Goal: Task Accomplishment & Management: Use online tool/utility

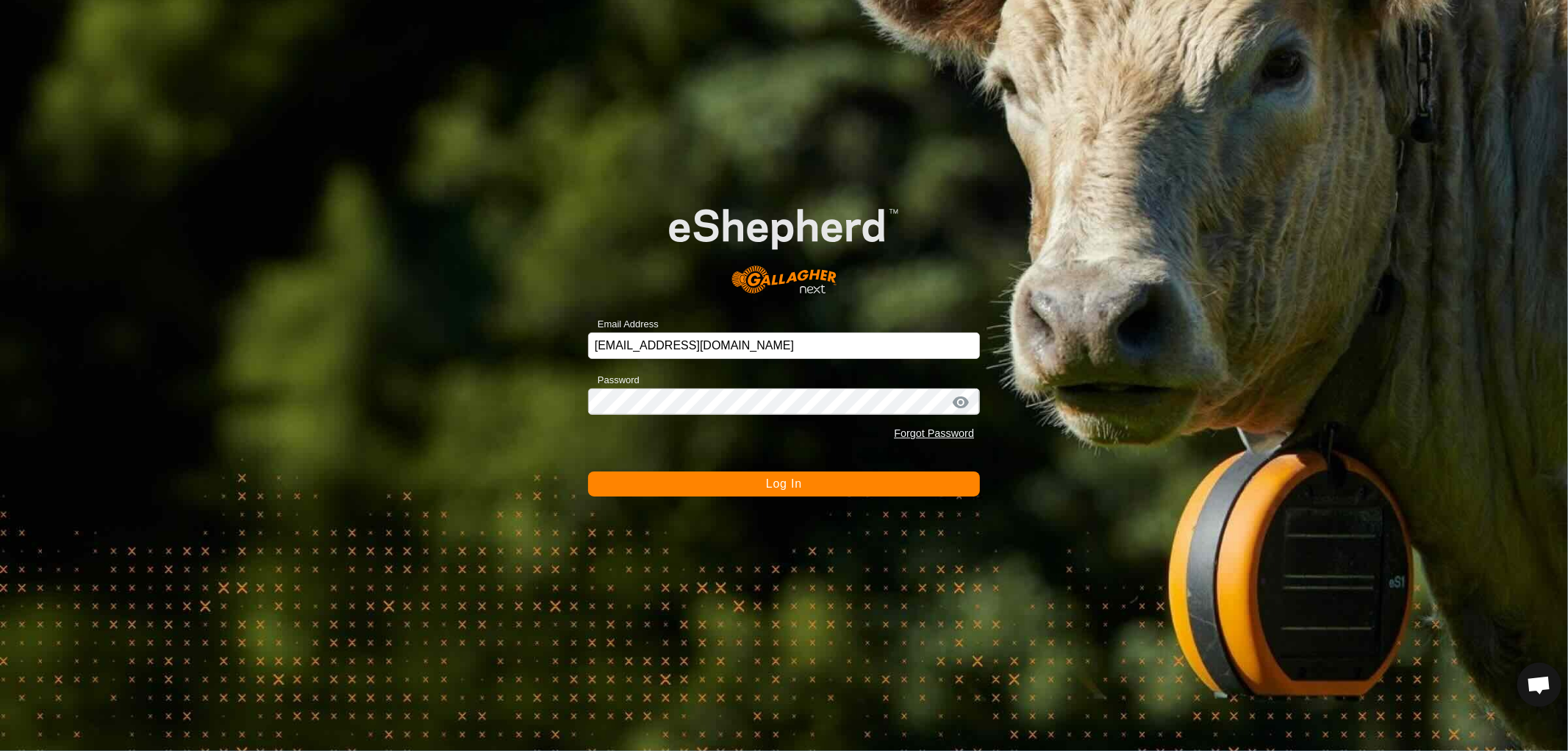
click at [769, 483] on span "Log In" at bounding box center [784, 483] width 36 height 13
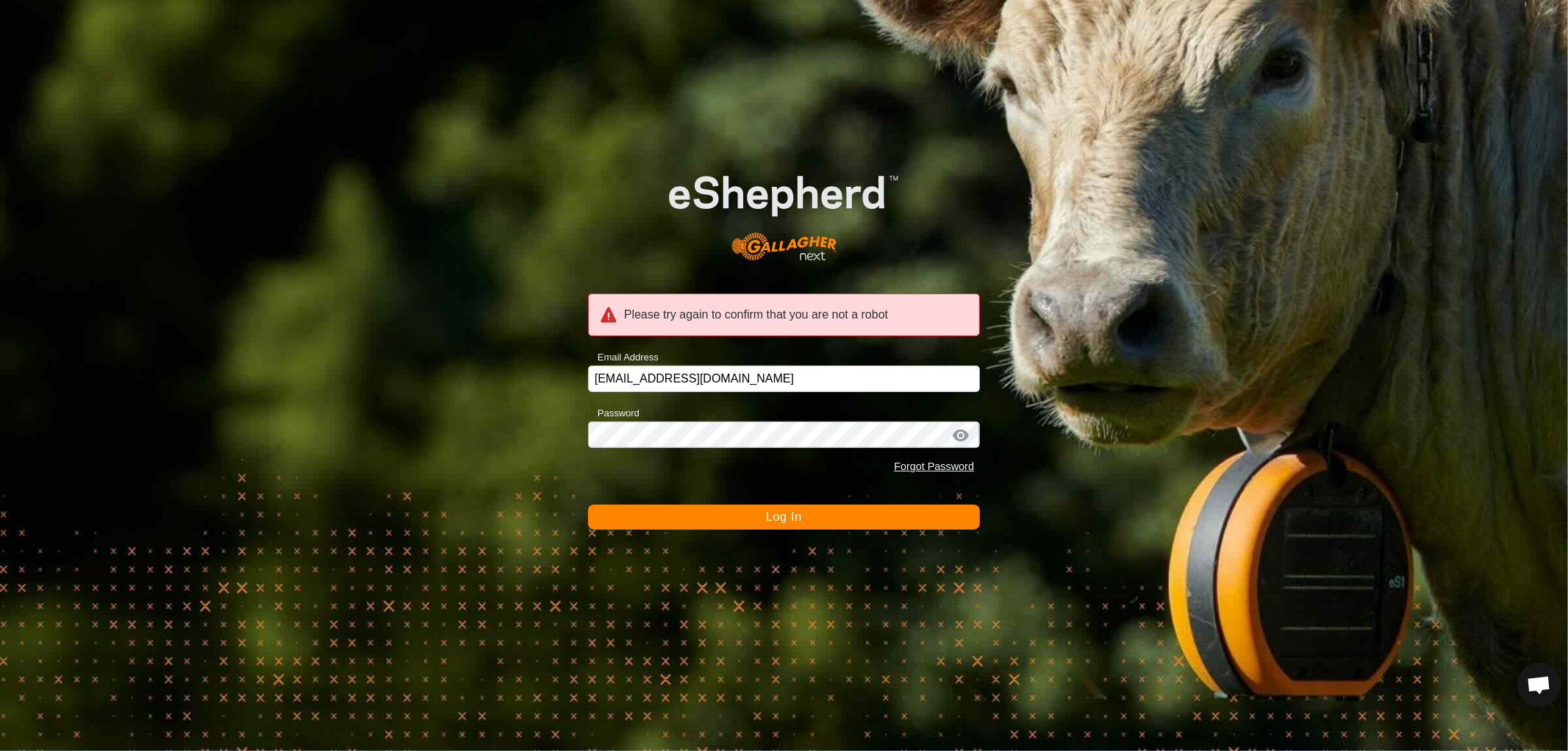
click at [770, 511] on span "Log In" at bounding box center [784, 516] width 36 height 13
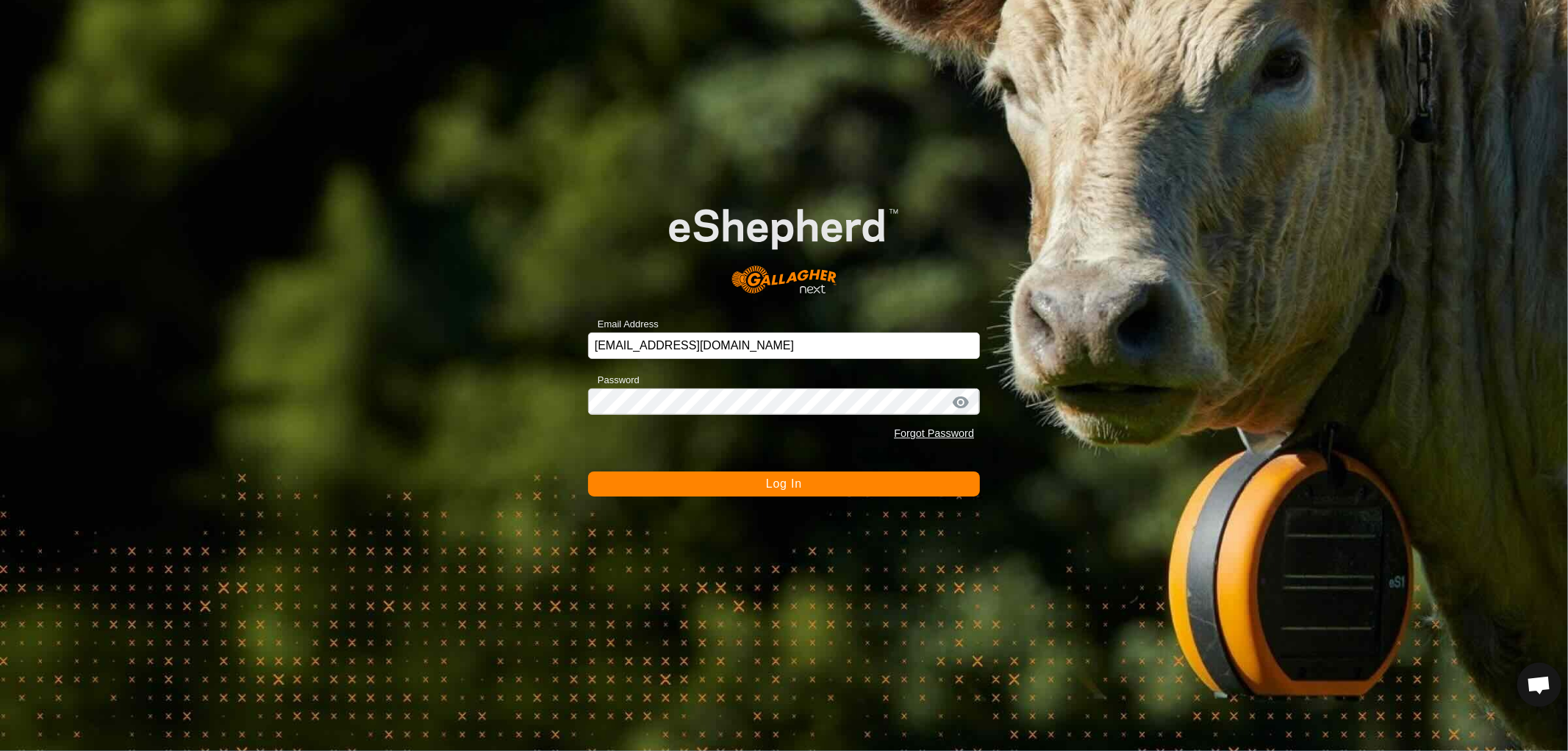
click at [785, 486] on span "Log In" at bounding box center [784, 483] width 36 height 13
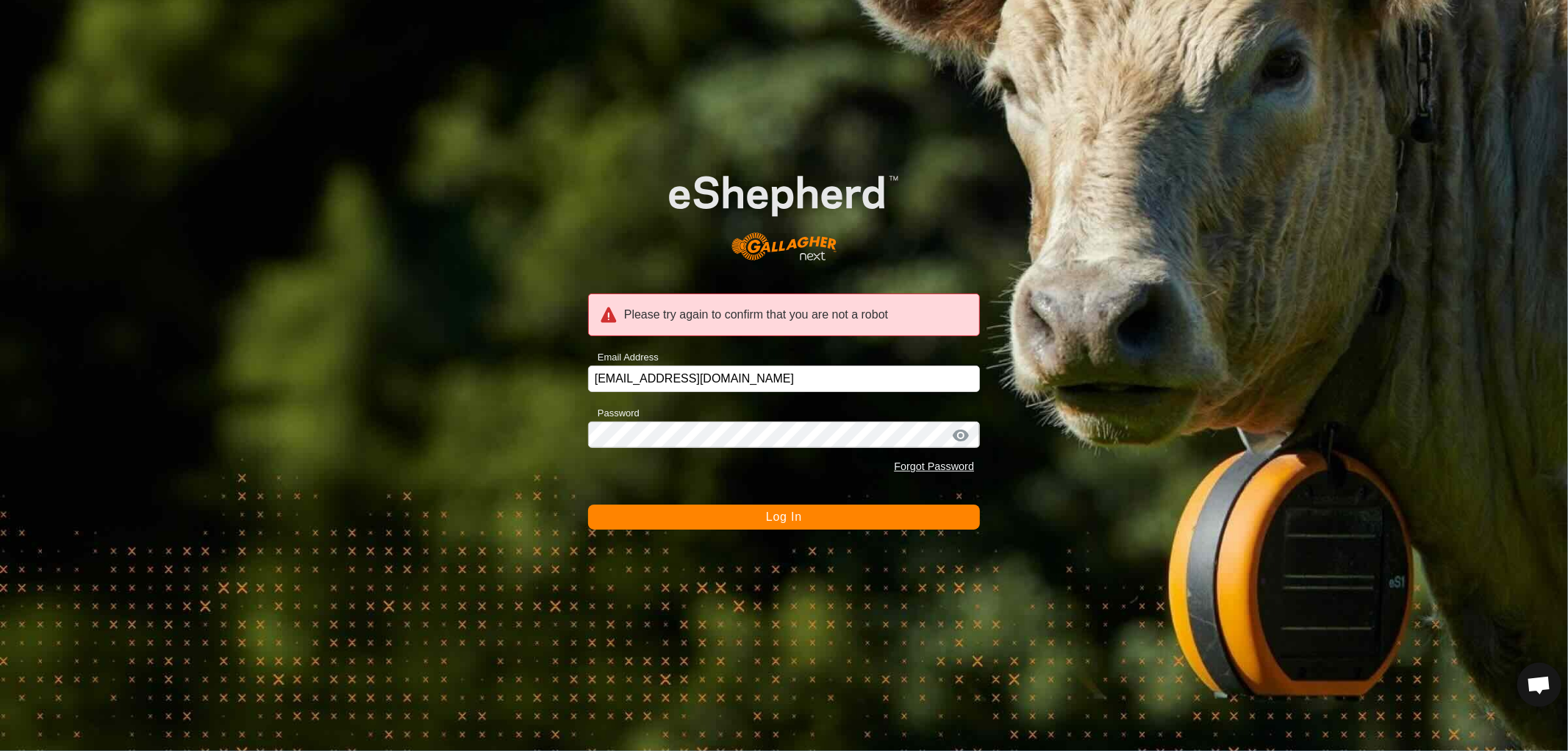
click at [775, 511] on span "Log In" at bounding box center [784, 516] width 36 height 13
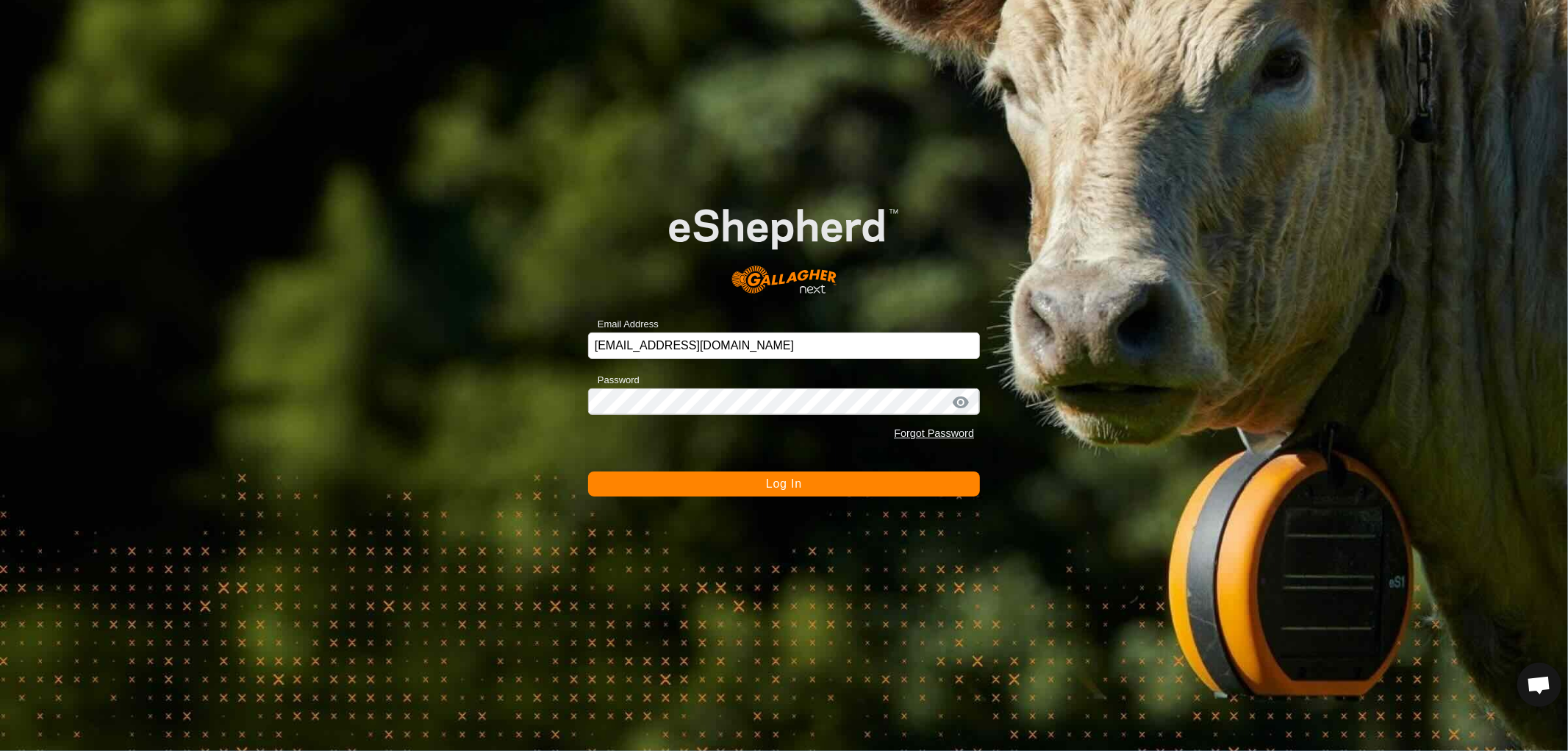
click at [785, 480] on span "Log In" at bounding box center [784, 483] width 36 height 13
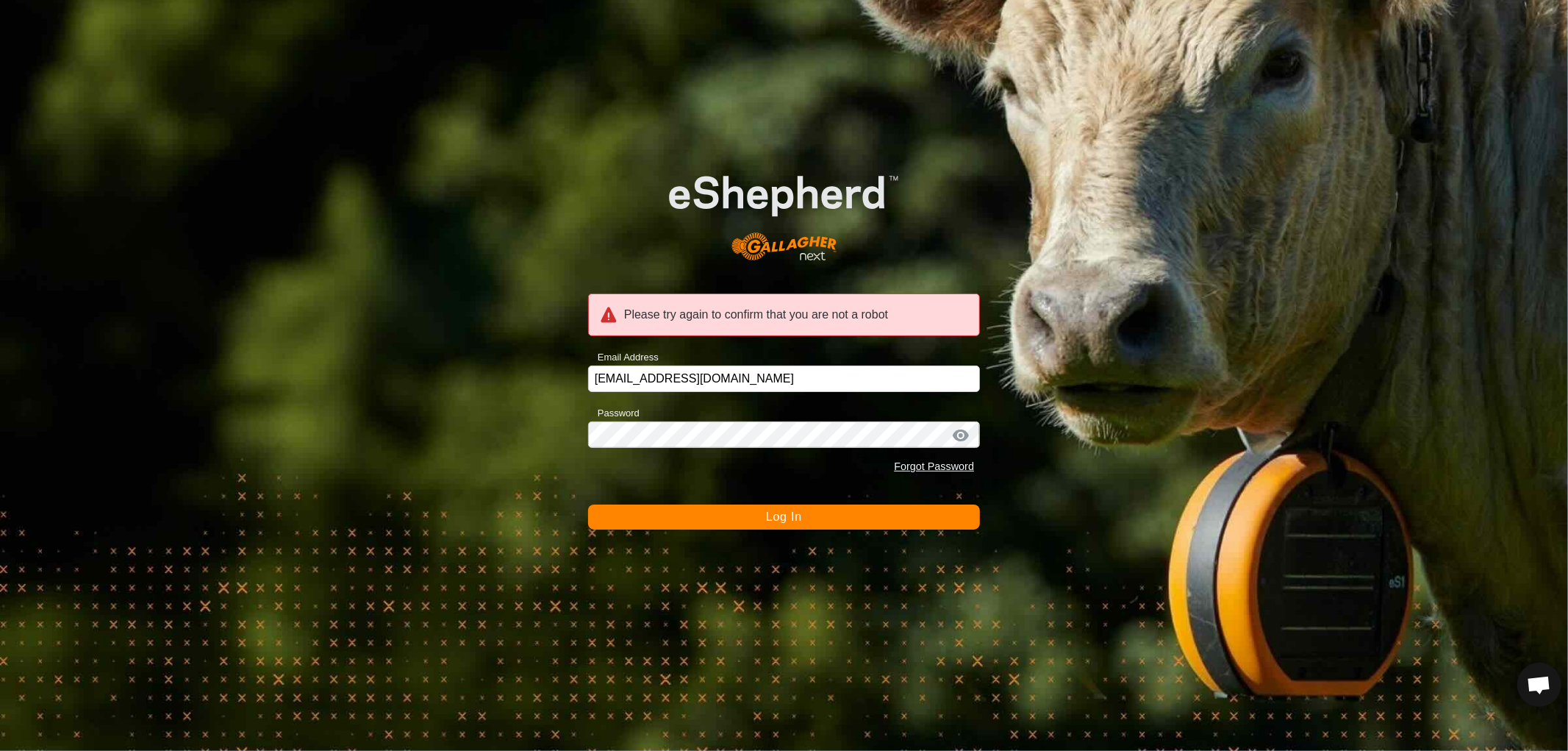
click at [781, 517] on span "Log In" at bounding box center [784, 516] width 36 height 13
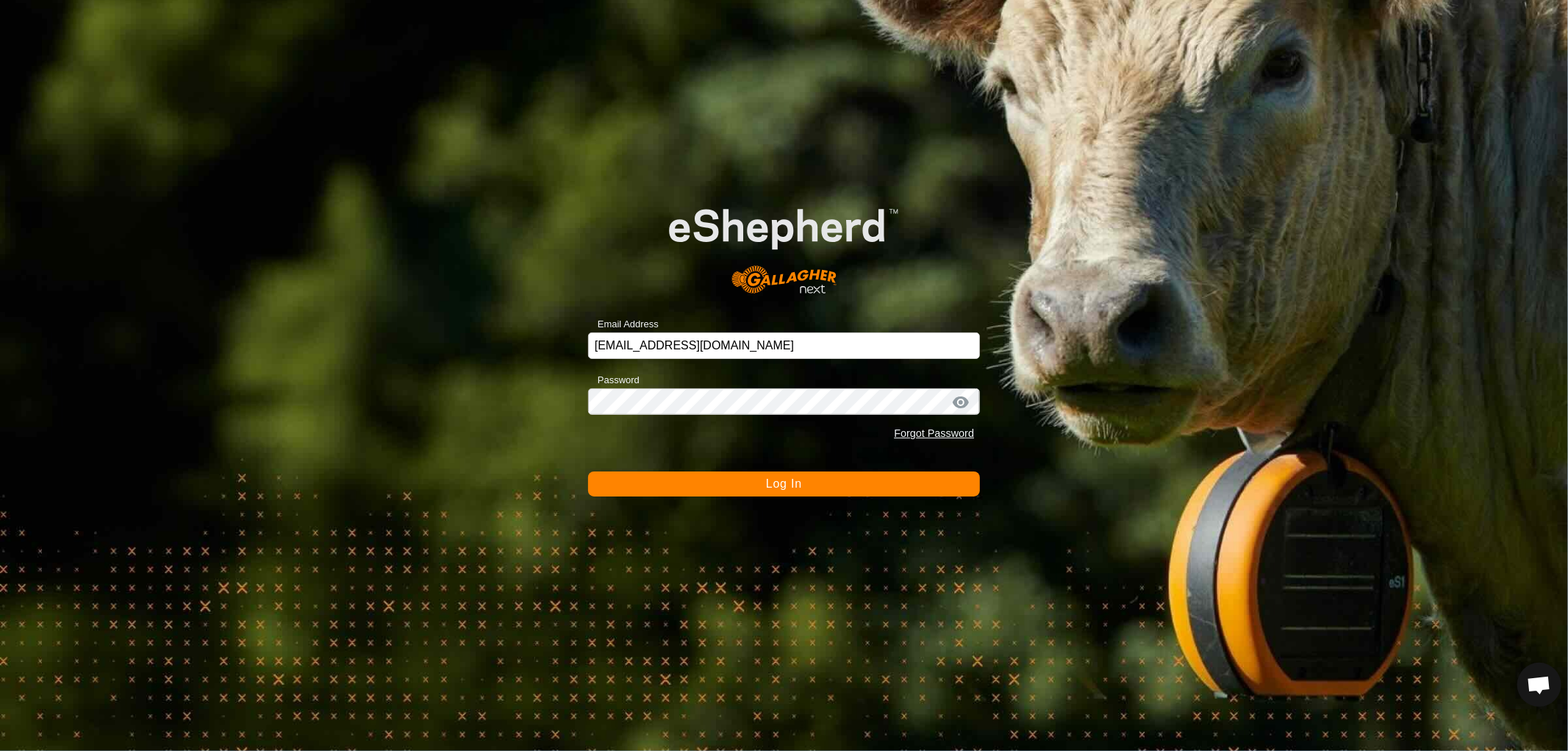
click at [788, 475] on button "Log In" at bounding box center [783, 484] width 392 height 25
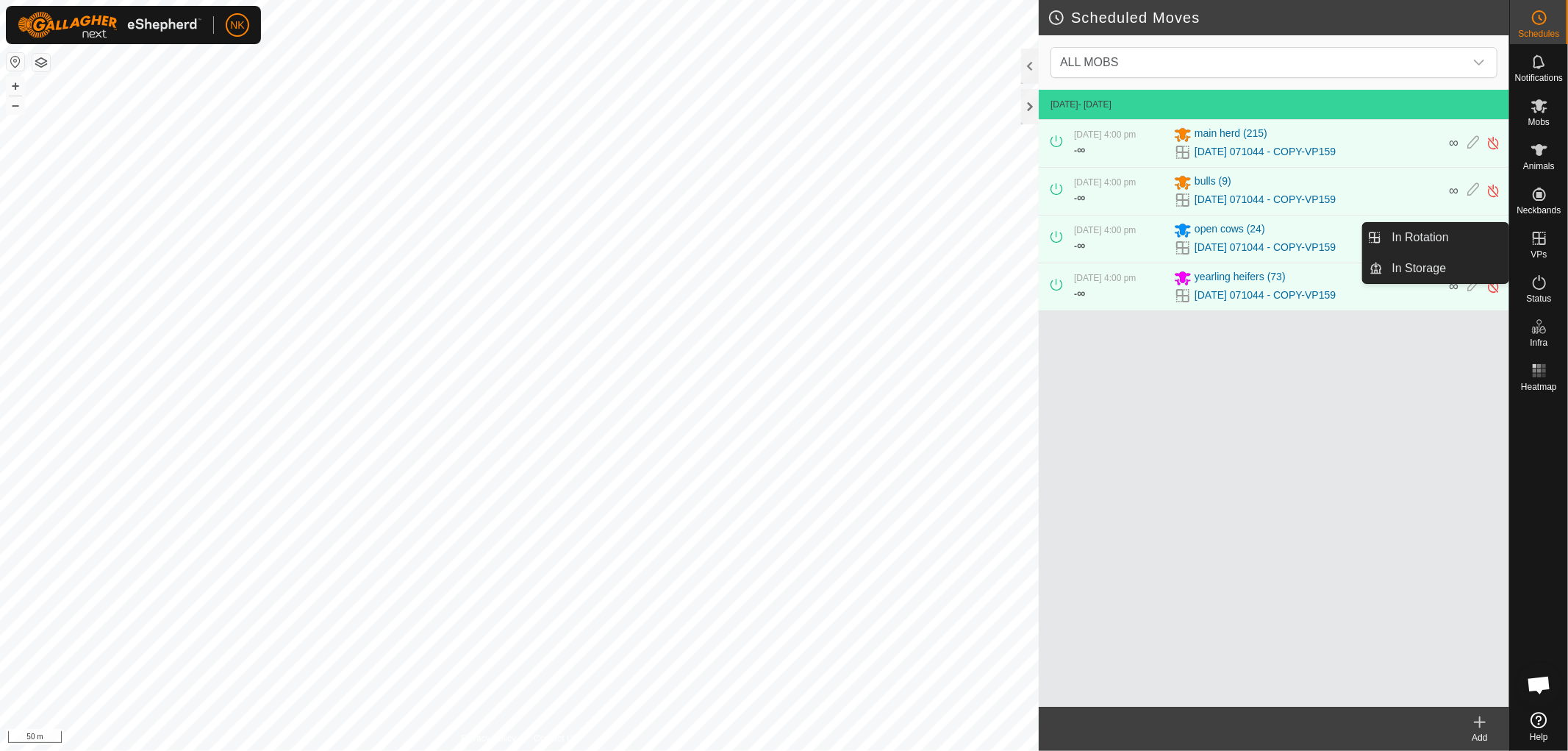
click at [1541, 250] on span "VPs" at bounding box center [1538, 254] width 16 height 9
click at [1426, 234] on link "In Rotation" at bounding box center [1446, 237] width 126 height 29
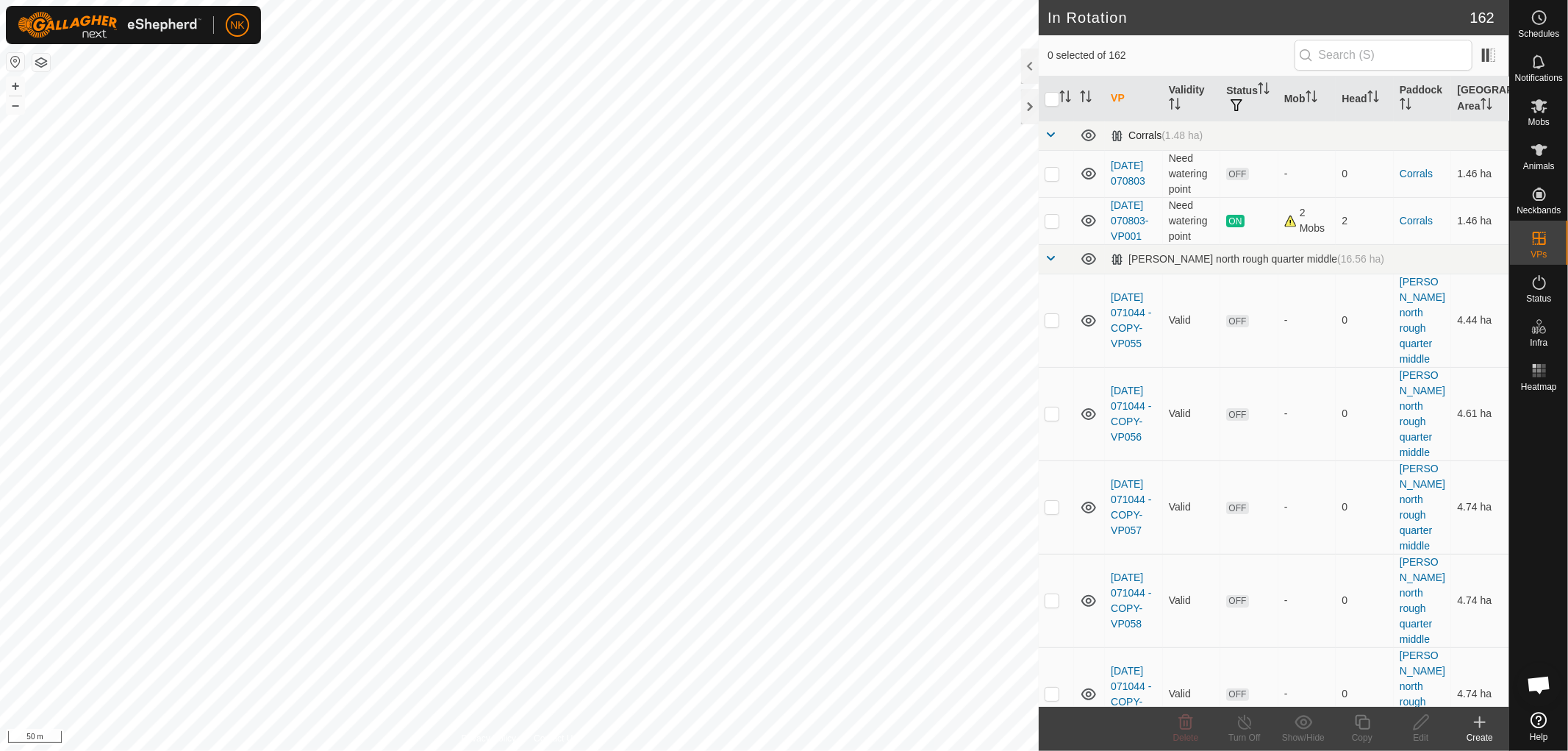
click at [1048, 135] on span at bounding box center [1051, 134] width 12 height 12
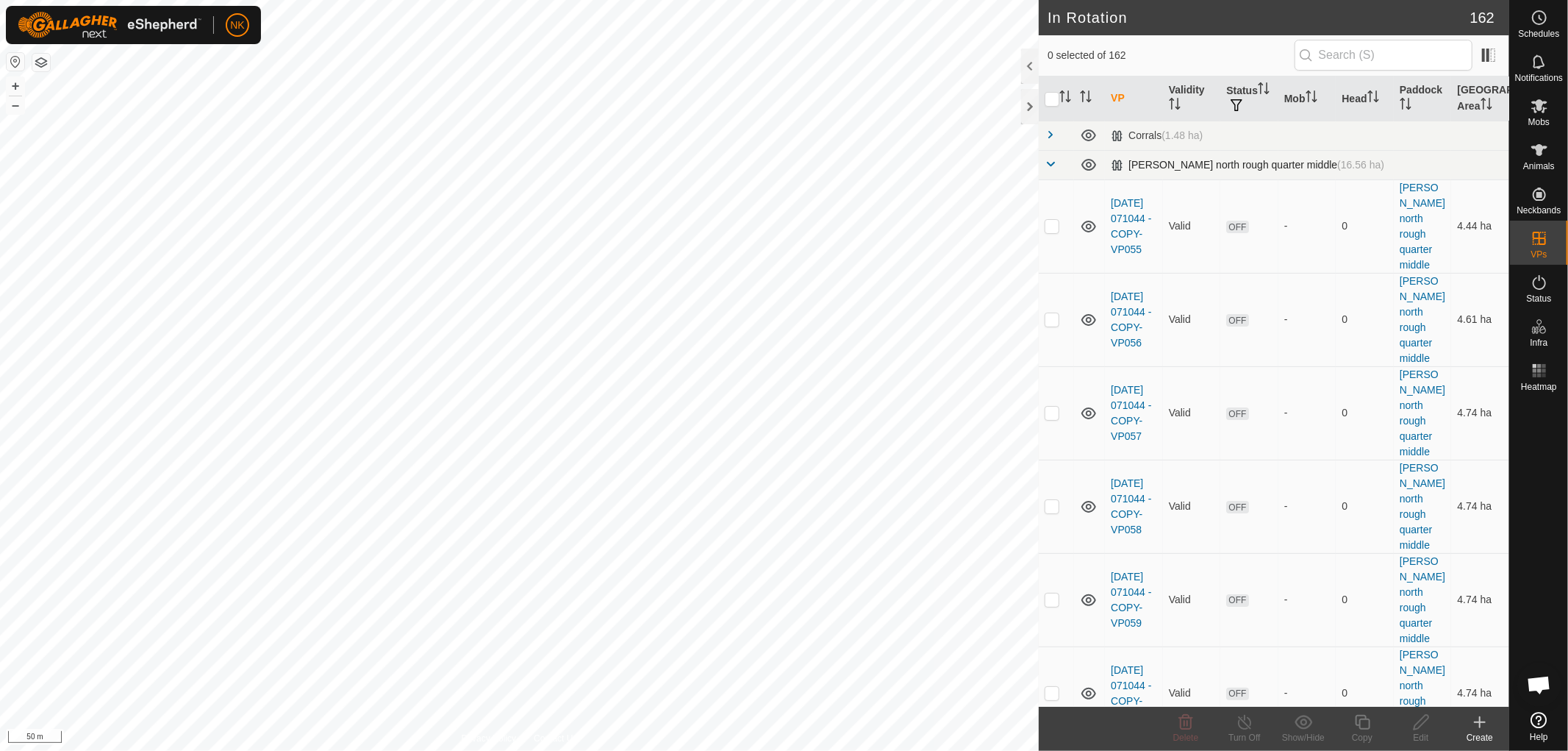
click at [1049, 169] on span at bounding box center [1051, 164] width 12 height 12
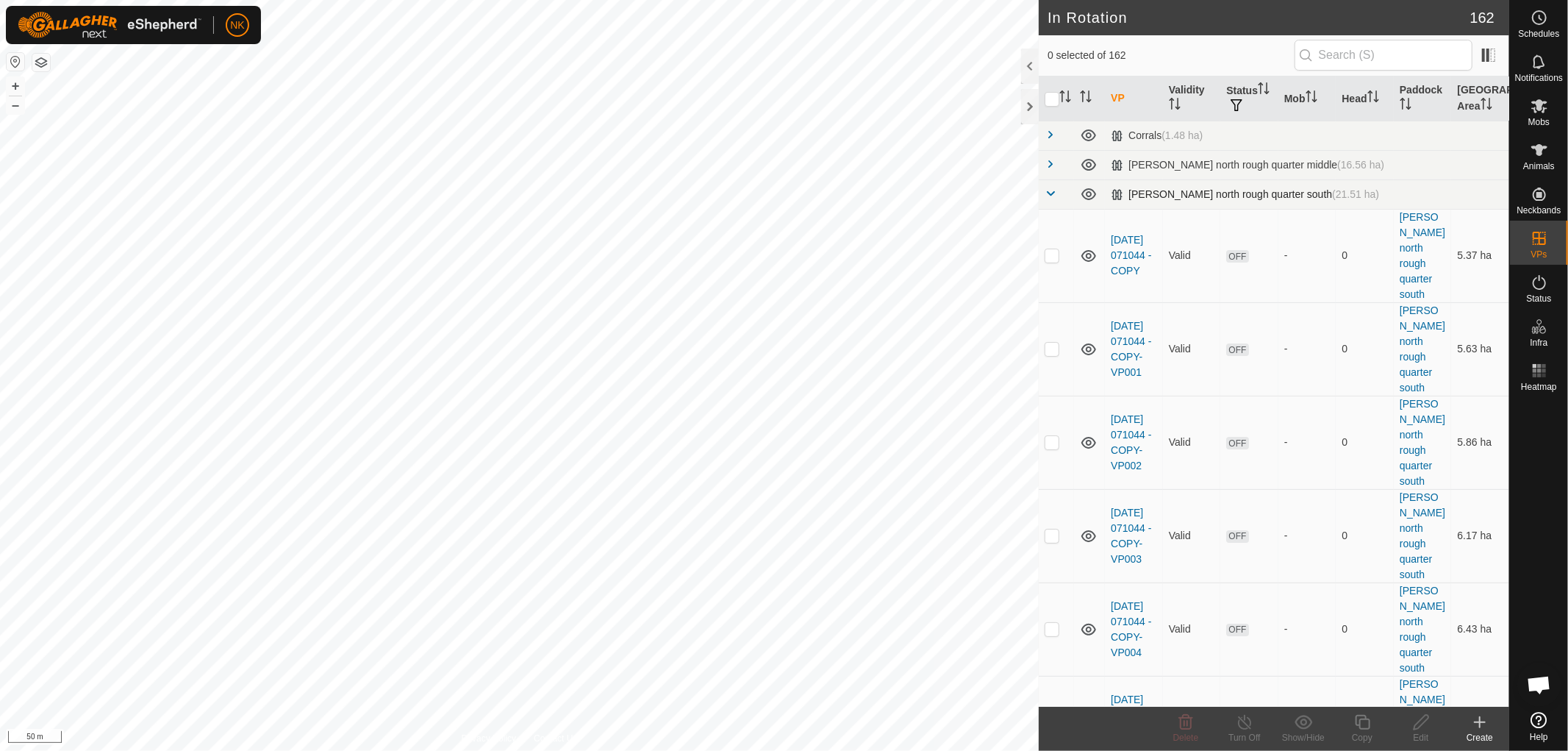
click at [1052, 195] on span at bounding box center [1051, 193] width 12 height 12
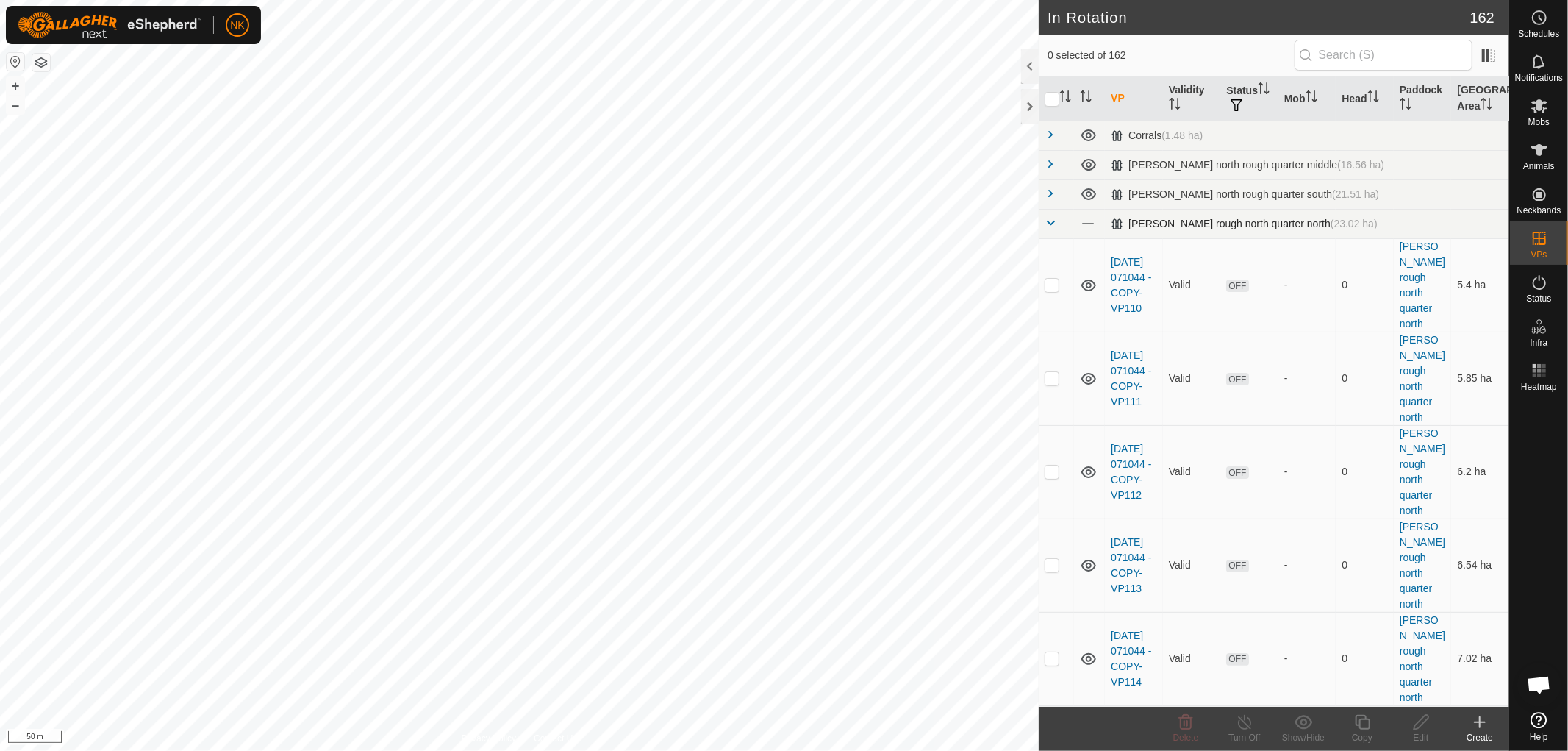
click at [1052, 218] on span at bounding box center [1051, 222] width 12 height 12
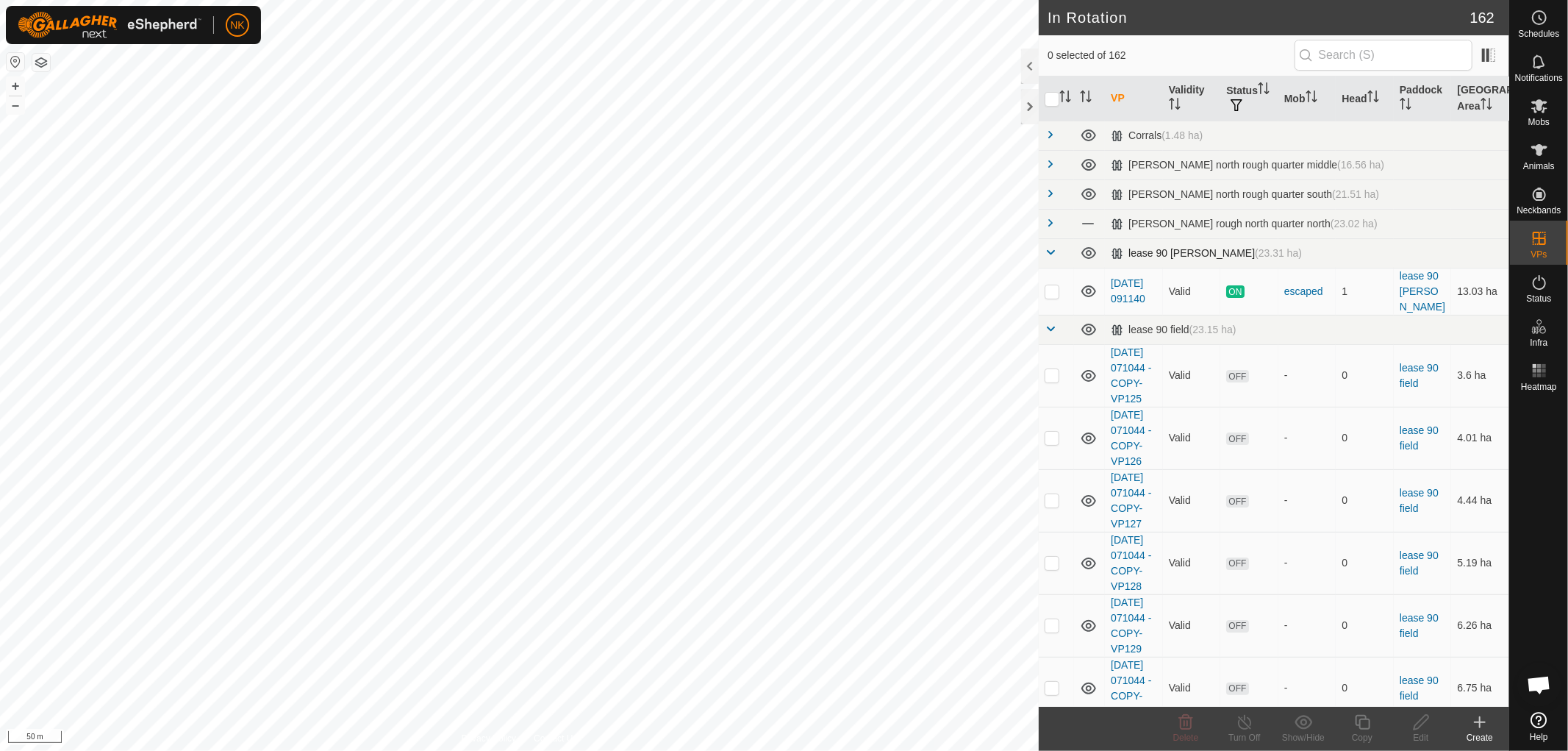
click at [1045, 254] on span at bounding box center [1051, 252] width 12 height 12
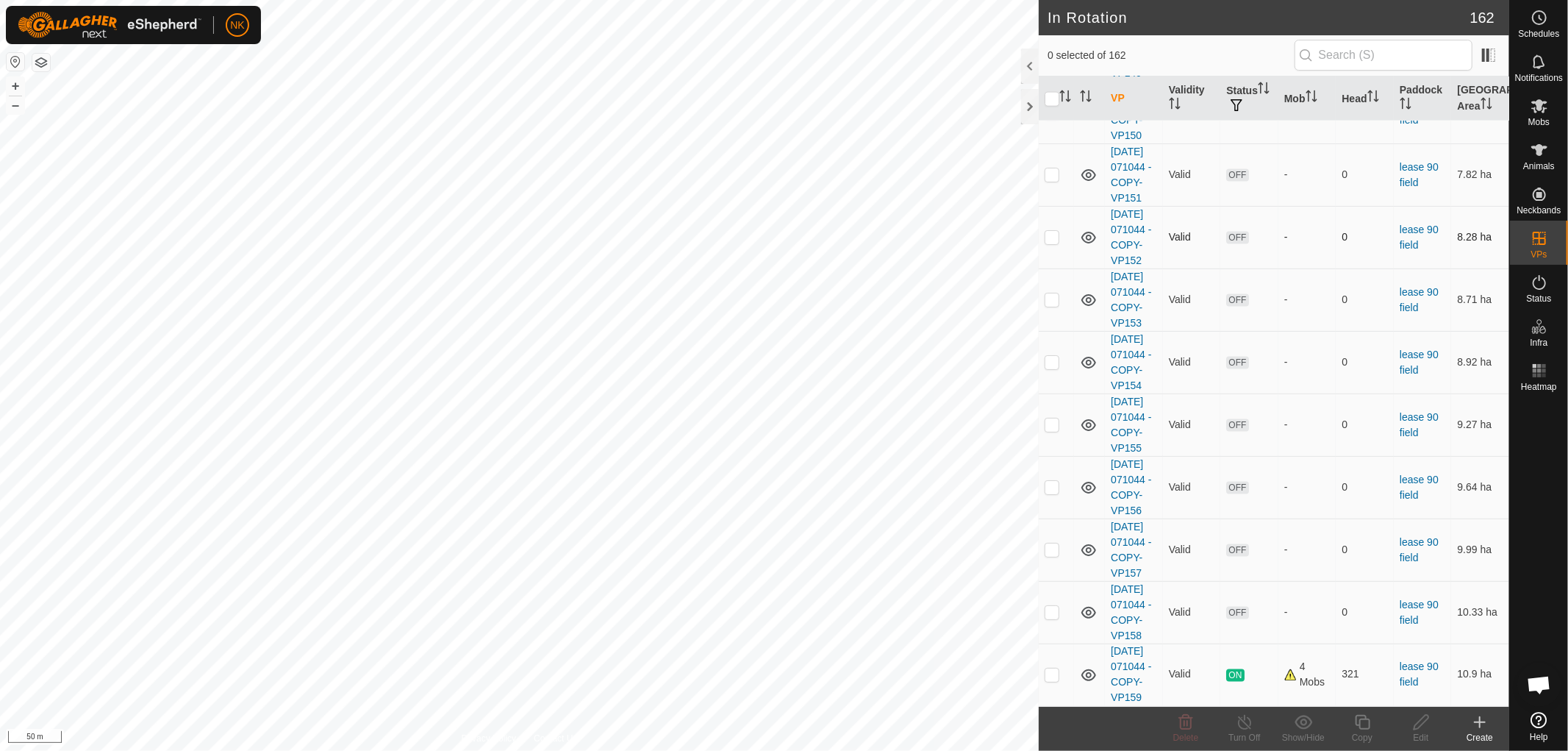
scroll to position [2320, 0]
drag, startPoint x: 1050, startPoint y: 671, endPoint x: 1039, endPoint y: 648, distance: 25.5
click at [1050, 671] on p-checkbox at bounding box center [1052, 674] width 15 height 12
checkbox input "true"
click at [1368, 723] on icon at bounding box center [1362, 722] width 18 height 17
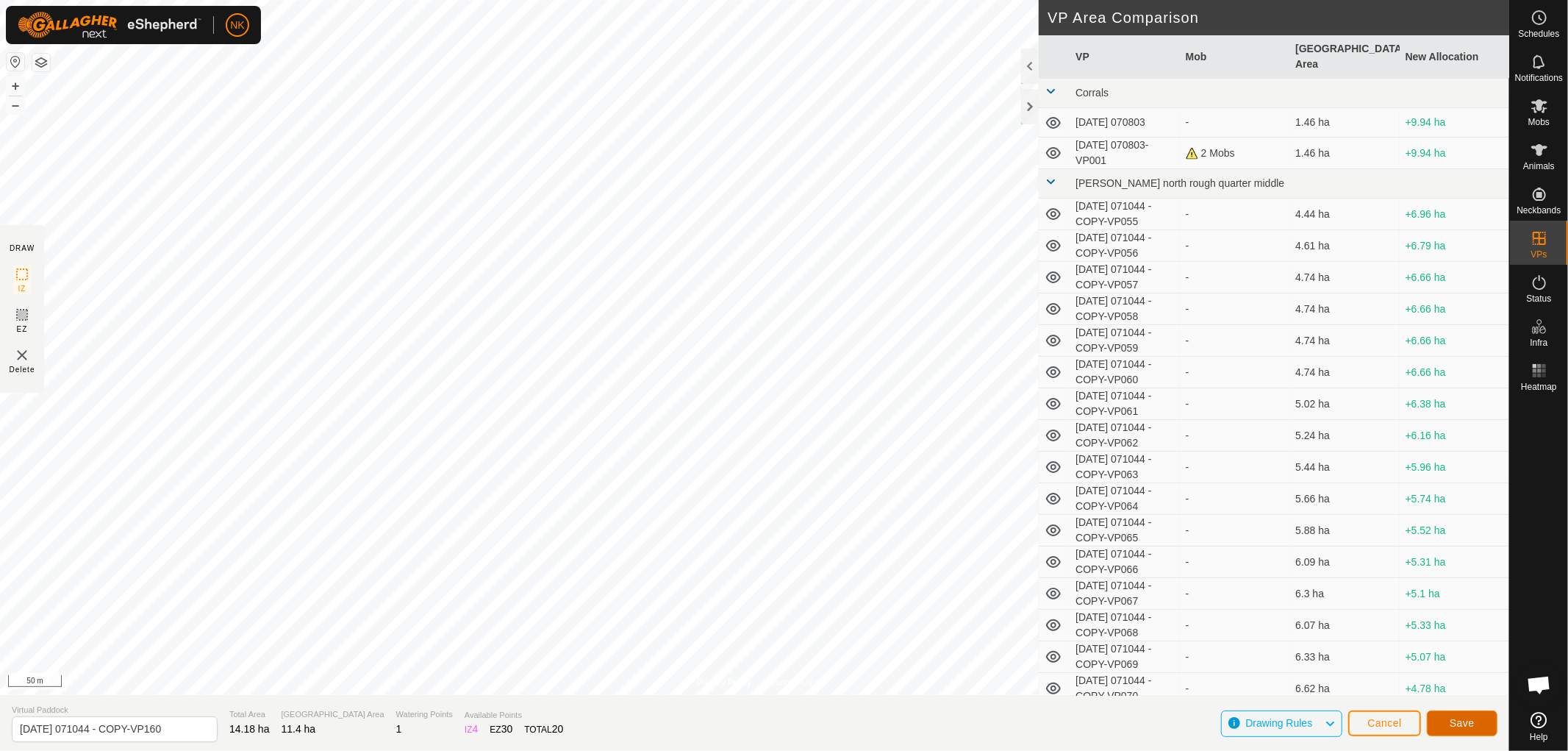
click at [1461, 722] on span "Save" at bounding box center [1463, 723] width 25 height 12
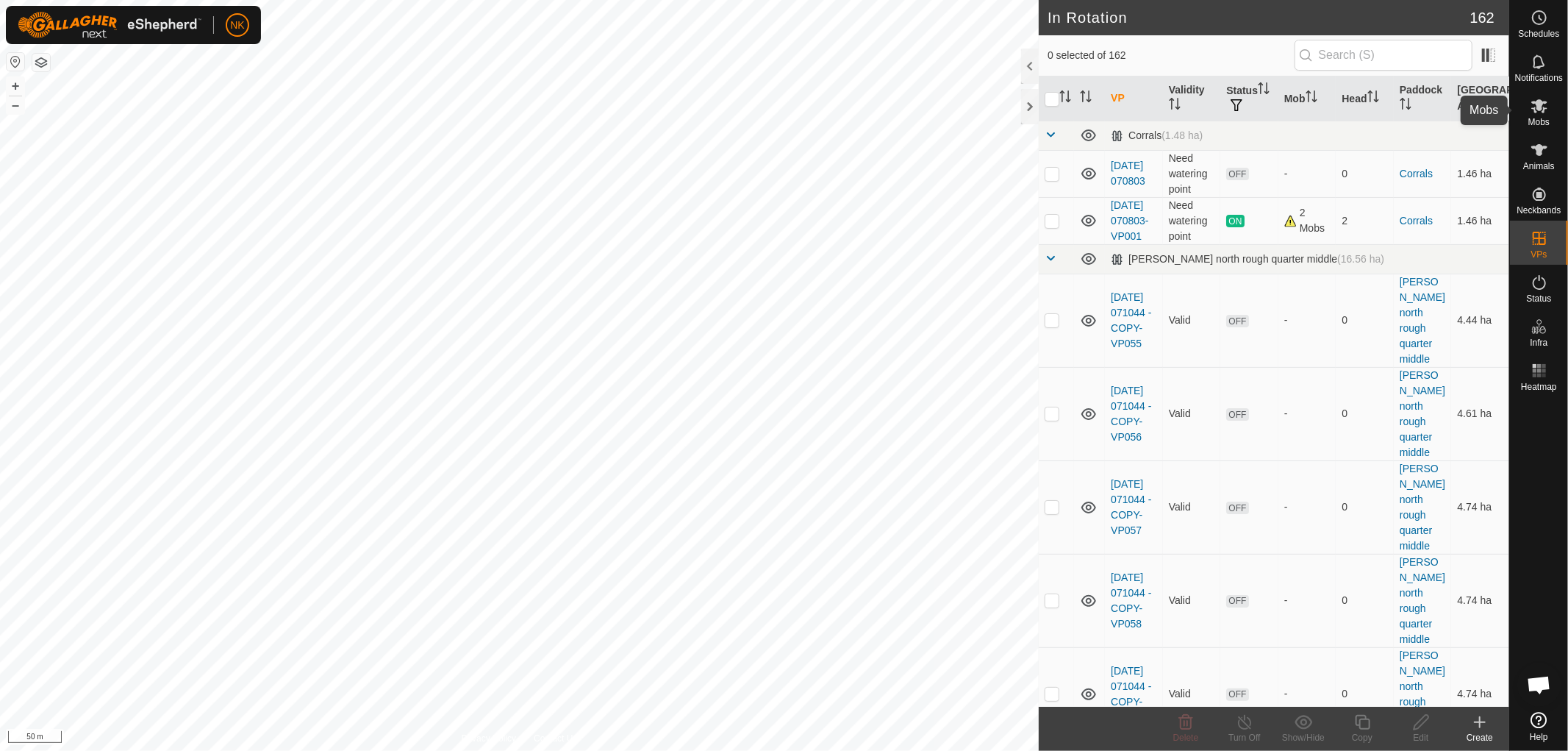
click at [1530, 121] on span "Mobs" at bounding box center [1539, 122] width 21 height 9
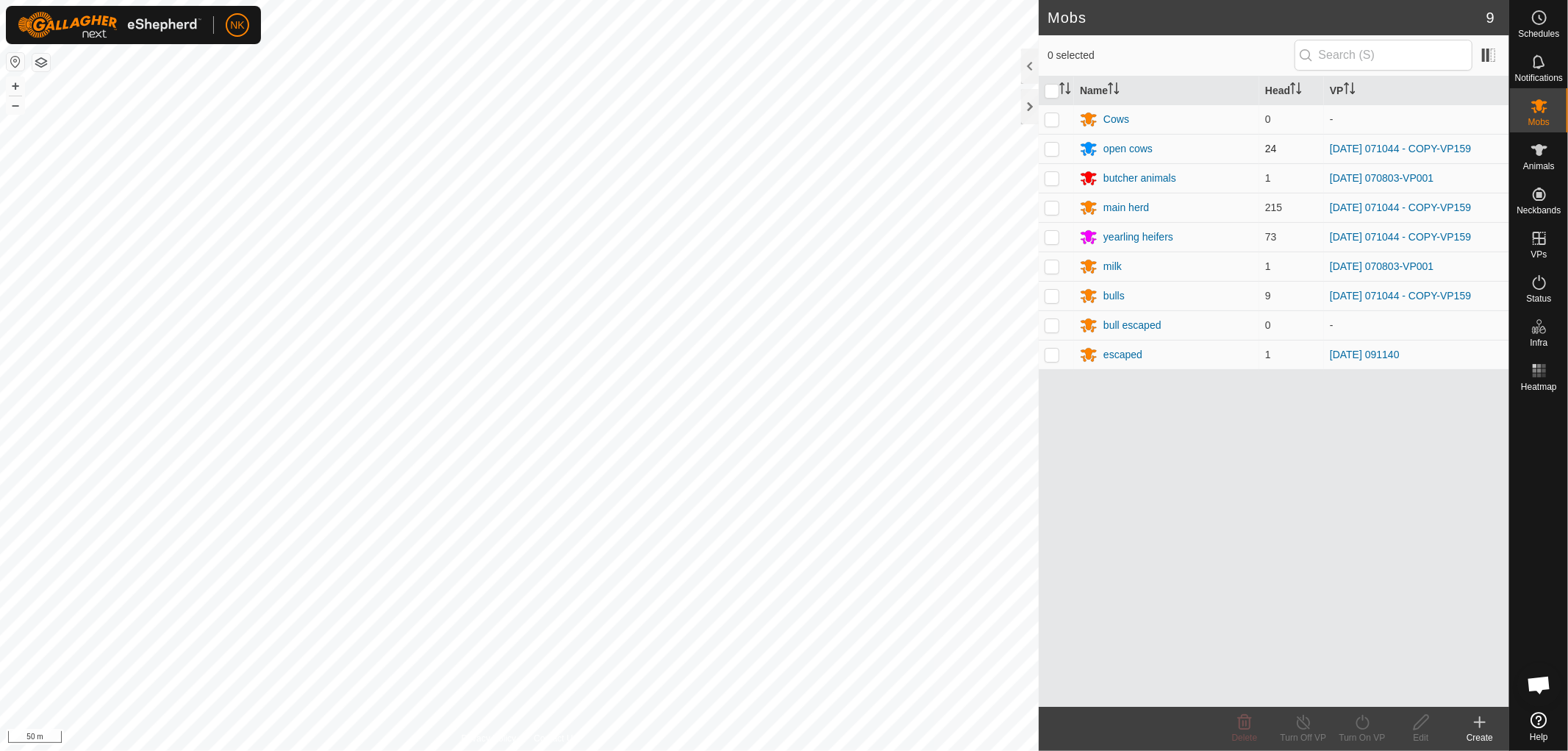
click at [1055, 153] on p-checkbox at bounding box center [1052, 149] width 15 height 12
checkbox input "true"
click at [1046, 208] on p-checkbox at bounding box center [1052, 207] width 15 height 12
checkbox input "true"
click at [1055, 244] on td at bounding box center [1057, 237] width 36 height 29
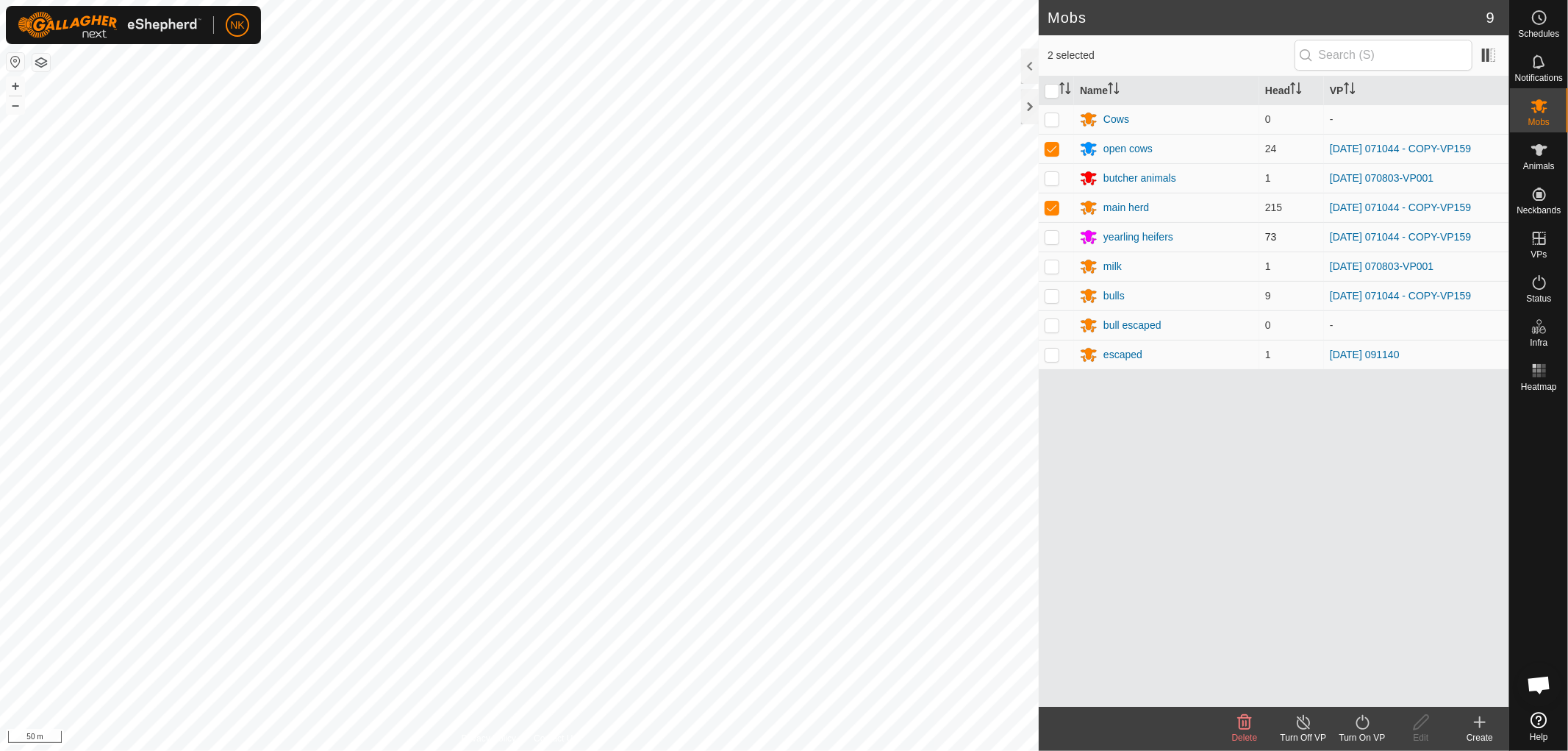
checkbox input "true"
click at [1047, 297] on p-checkbox at bounding box center [1052, 296] width 15 height 12
checkbox input "true"
click at [1365, 724] on icon at bounding box center [1362, 722] width 18 height 17
click at [1352, 683] on link "Now" at bounding box center [1407, 689] width 146 height 29
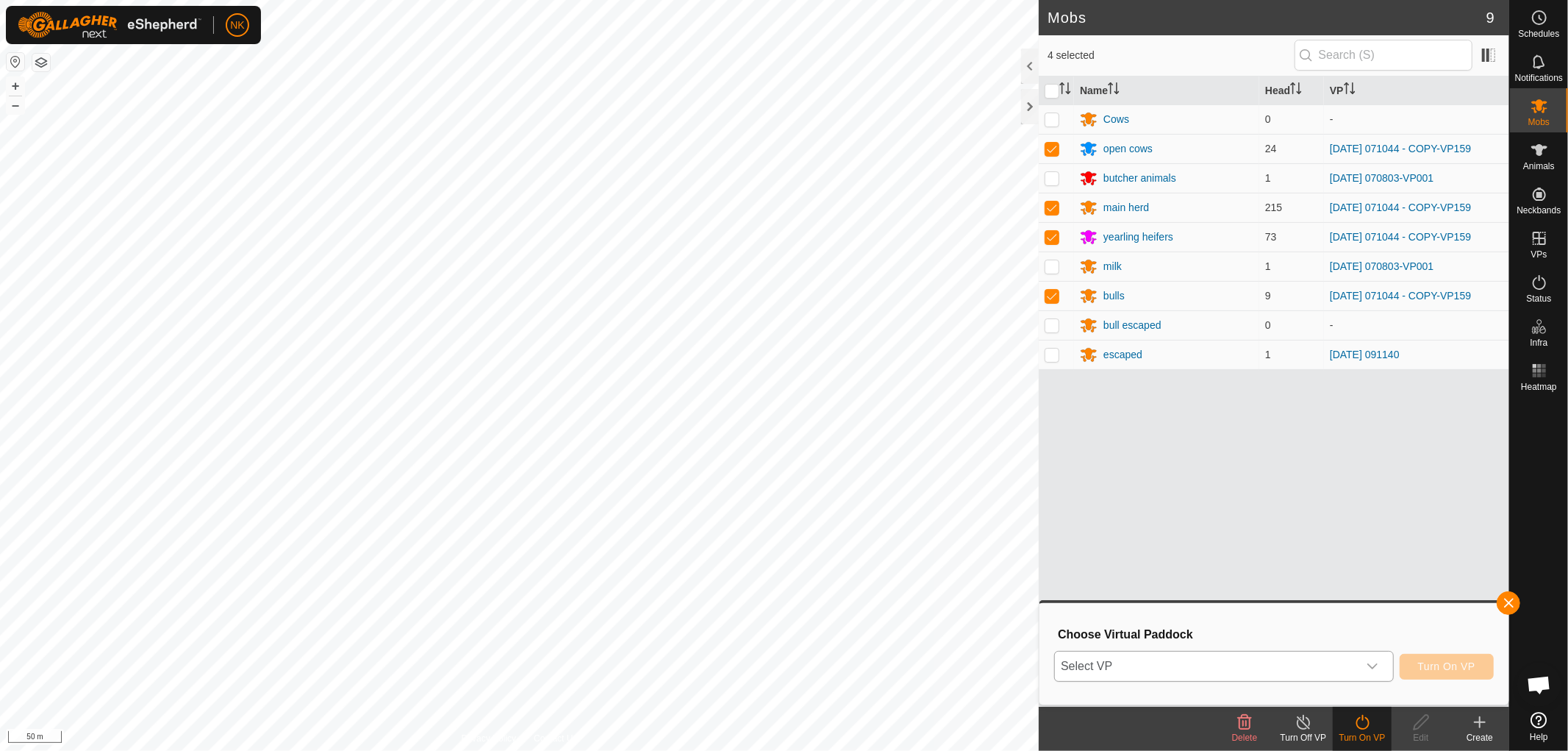
click at [1219, 671] on span "Select VP" at bounding box center [1205, 666] width 303 height 29
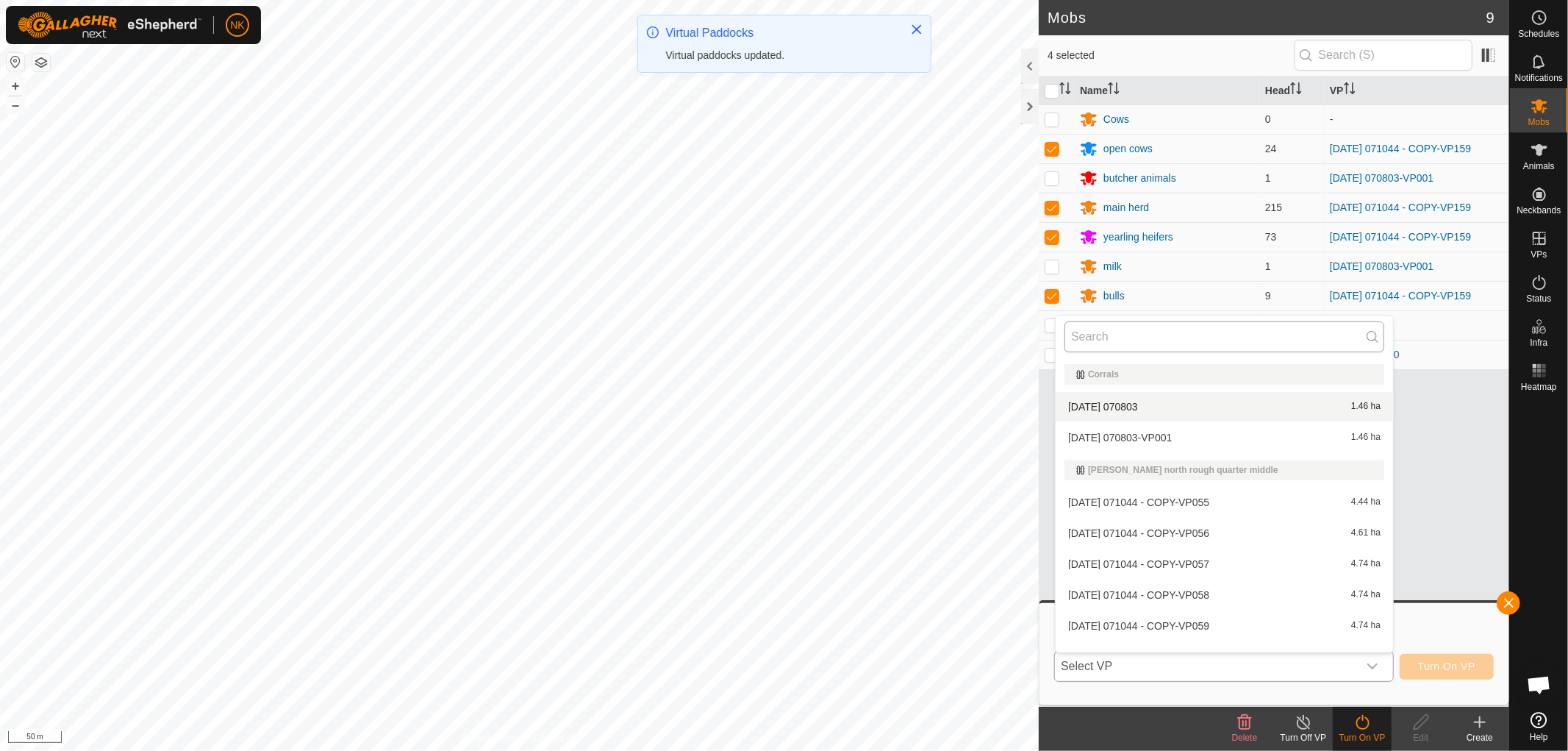
click at [1211, 331] on input "text" at bounding box center [1224, 336] width 320 height 31
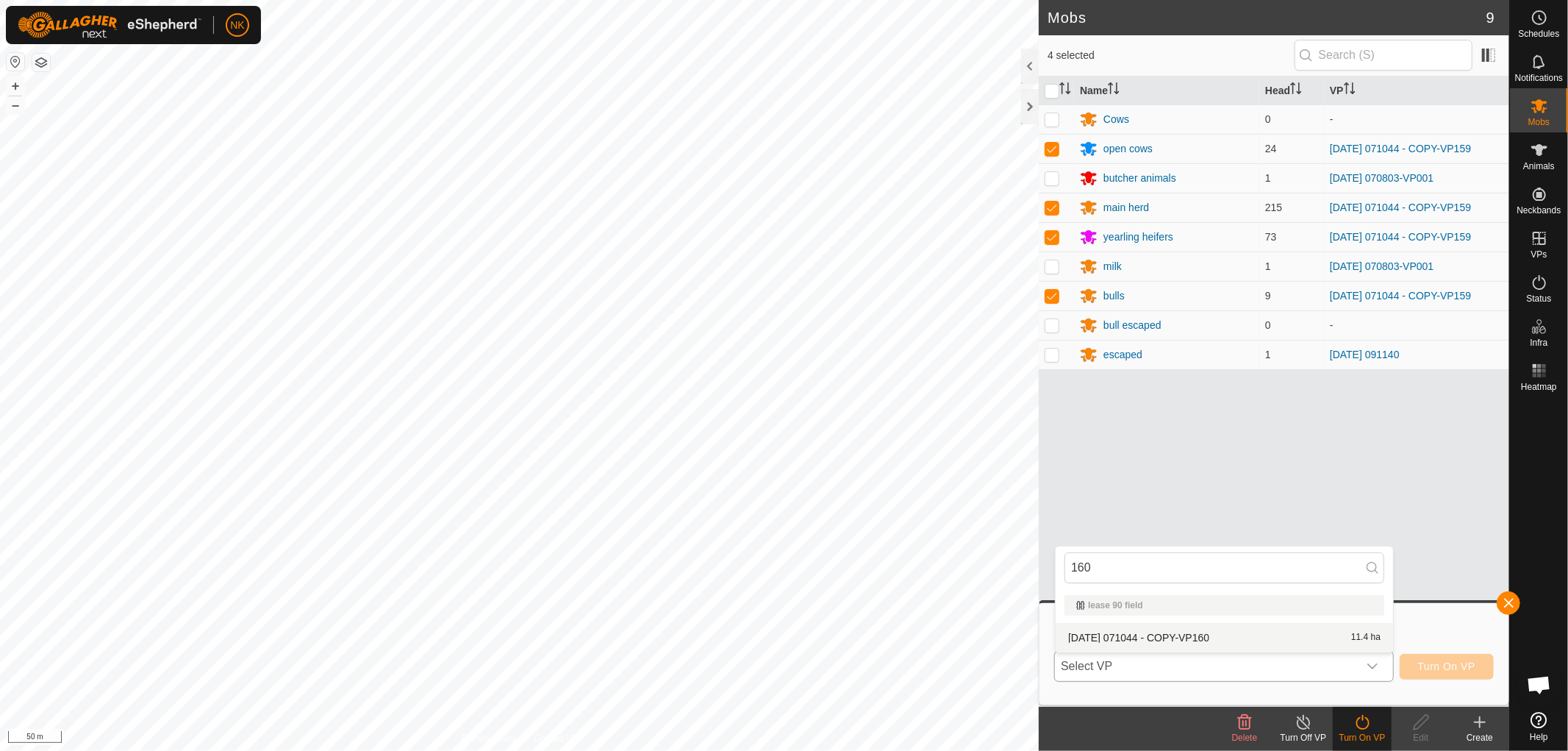
type input "160"
click at [1135, 635] on li "[DATE] 071044 - COPY-VP160 11.4 ha" at bounding box center [1224, 637] width 337 height 29
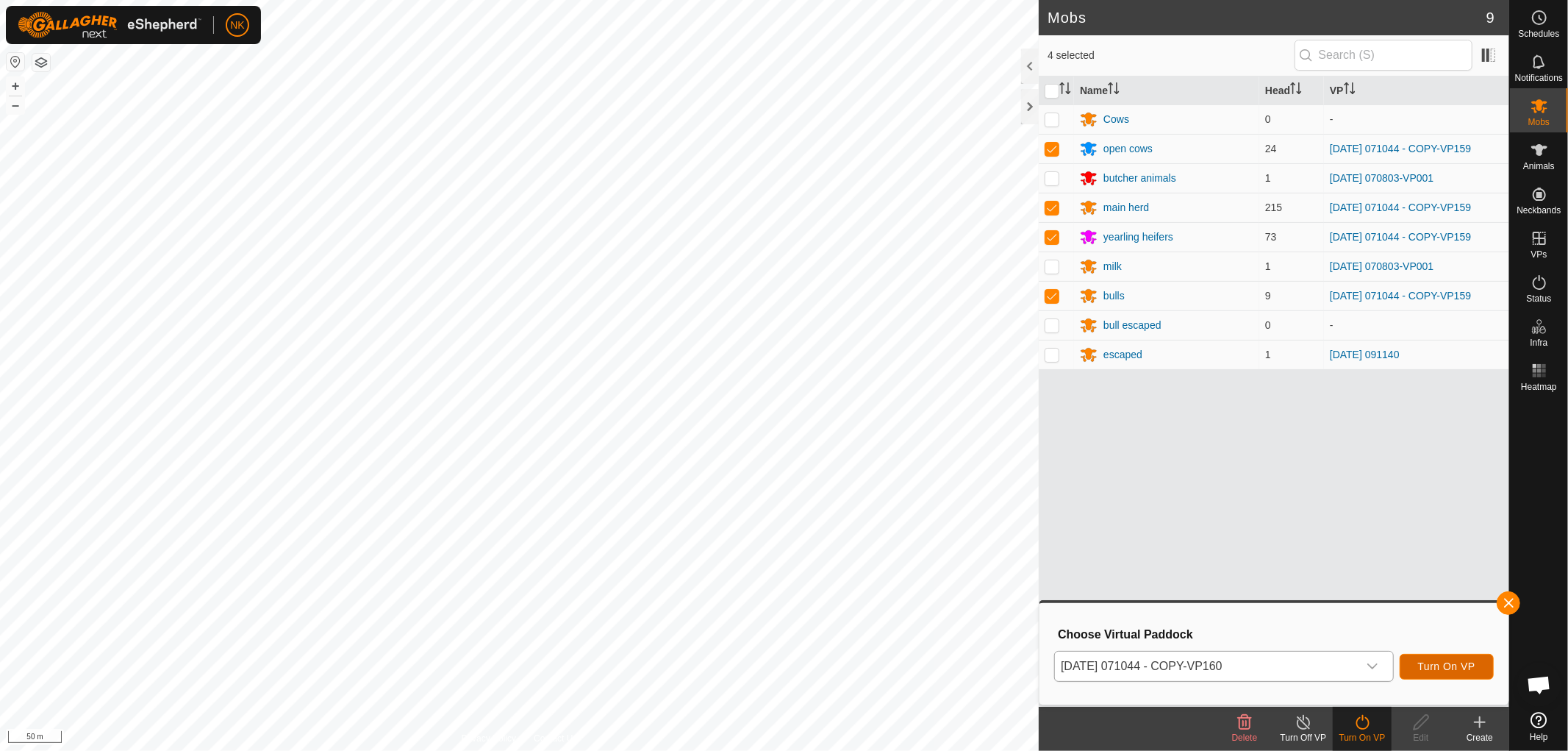
click at [1447, 662] on span "Turn On VP" at bounding box center [1446, 666] width 57 height 12
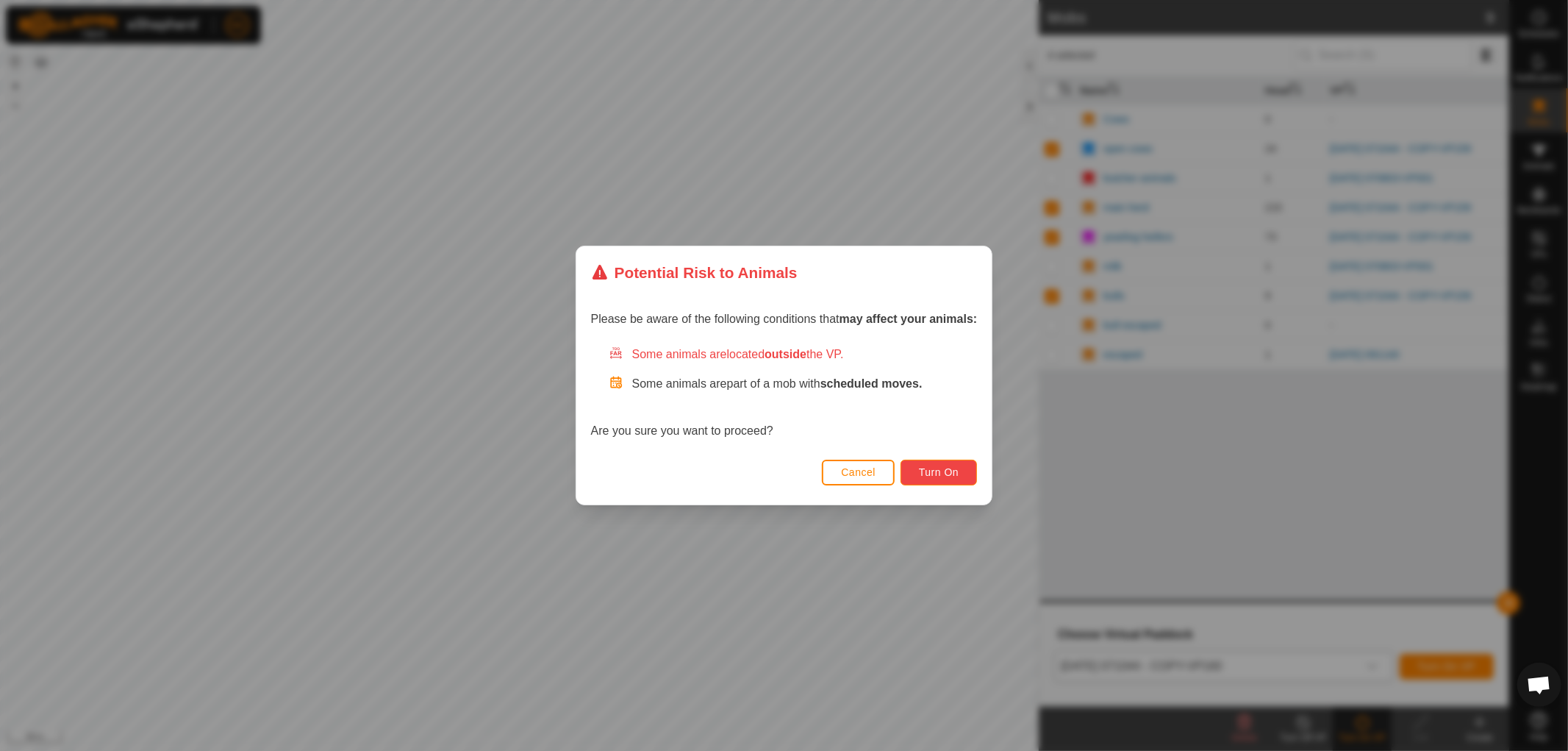
click at [966, 474] on button "Turn On" at bounding box center [939, 472] width 76 height 26
